Goal: Check status

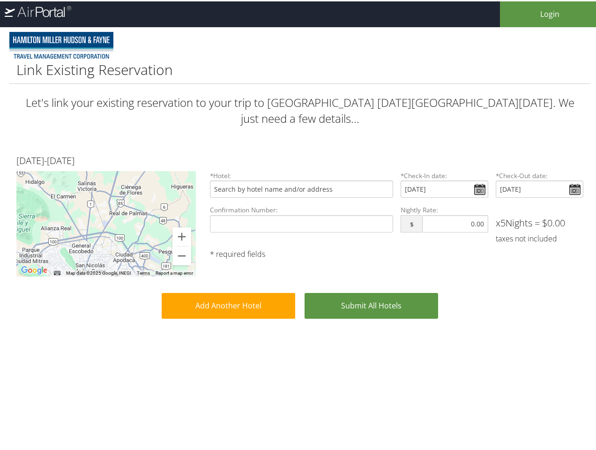
click at [298, 225] on div "Confirmation Number: Nightly Rate: $ Cost must be numeric. x 5 Nights = $ 0.00 …" at bounding box center [396, 225] width 381 height 42
click at [105, 206] on div at bounding box center [105, 222] width 179 height 105
click at [181, 226] on button "Zoom in" at bounding box center [181, 235] width 19 height 19
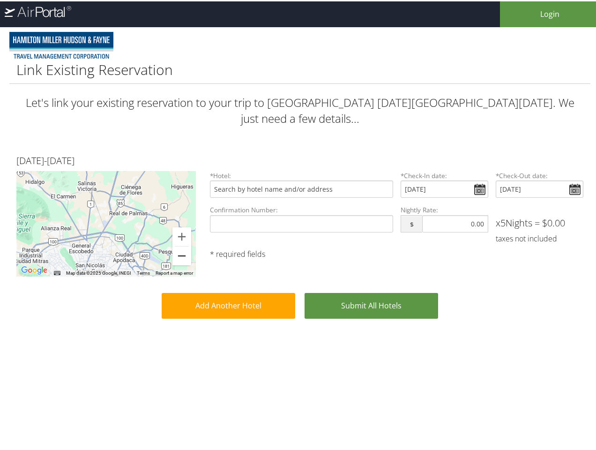
click at [181, 245] on button "Zoom out" at bounding box center [181, 254] width 19 height 19
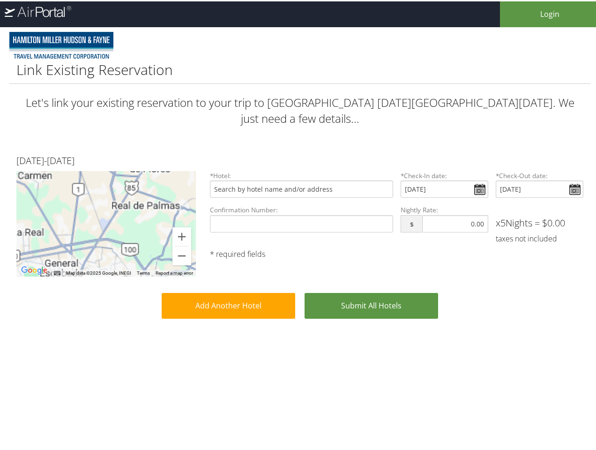
click at [56, 269] on img "Keyboard shortcuts" at bounding box center [57, 271] width 7 height 4
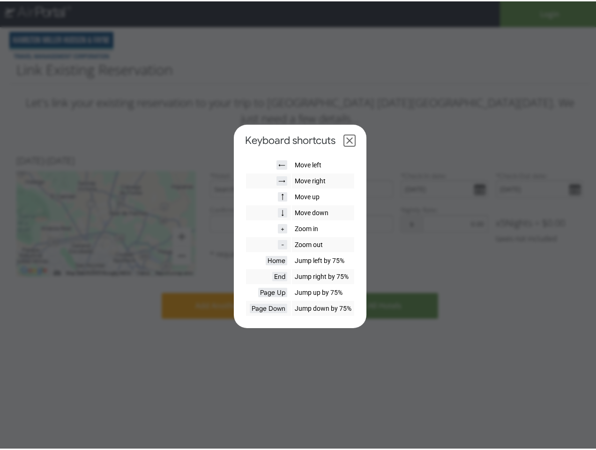
click at [366, 172] on dialog "Keyboard shortcuts ← Move left → Move right ↑ Move up ↓ Move down + Zoom in - Z…" at bounding box center [300, 224] width 133 height 203
click at [234, 288] on dialog "Keyboard shortcuts ← Move left → Move right ↑ Move up ↓ Move down + Zoom in - Z…" at bounding box center [300, 224] width 133 height 203
